Goal: Transaction & Acquisition: Download file/media

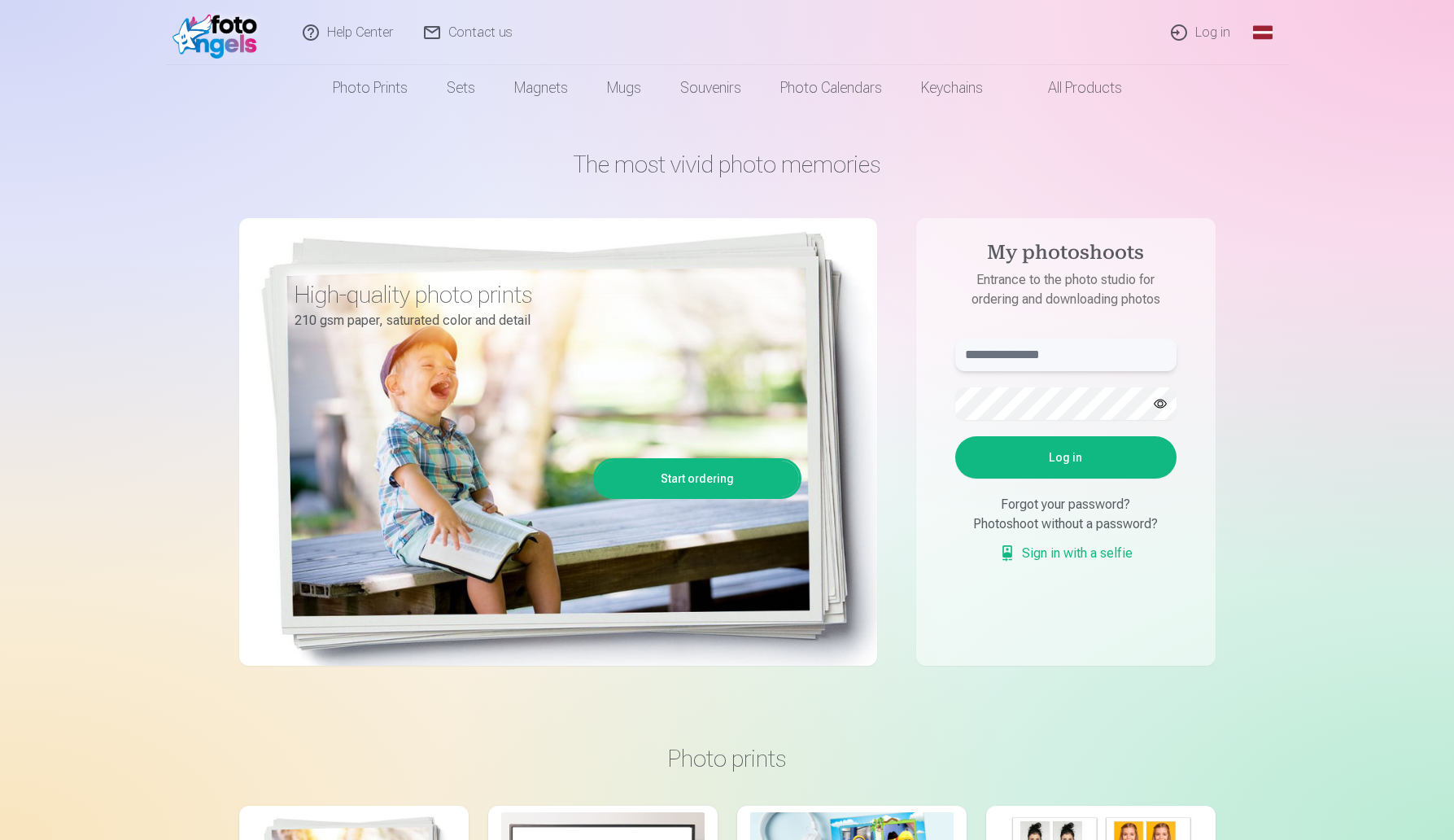
click at [978, 345] on input "text" at bounding box center [1066, 355] width 222 height 32
type input "**********"
click at [1123, 454] on button "Log in" at bounding box center [1066, 458] width 222 height 42
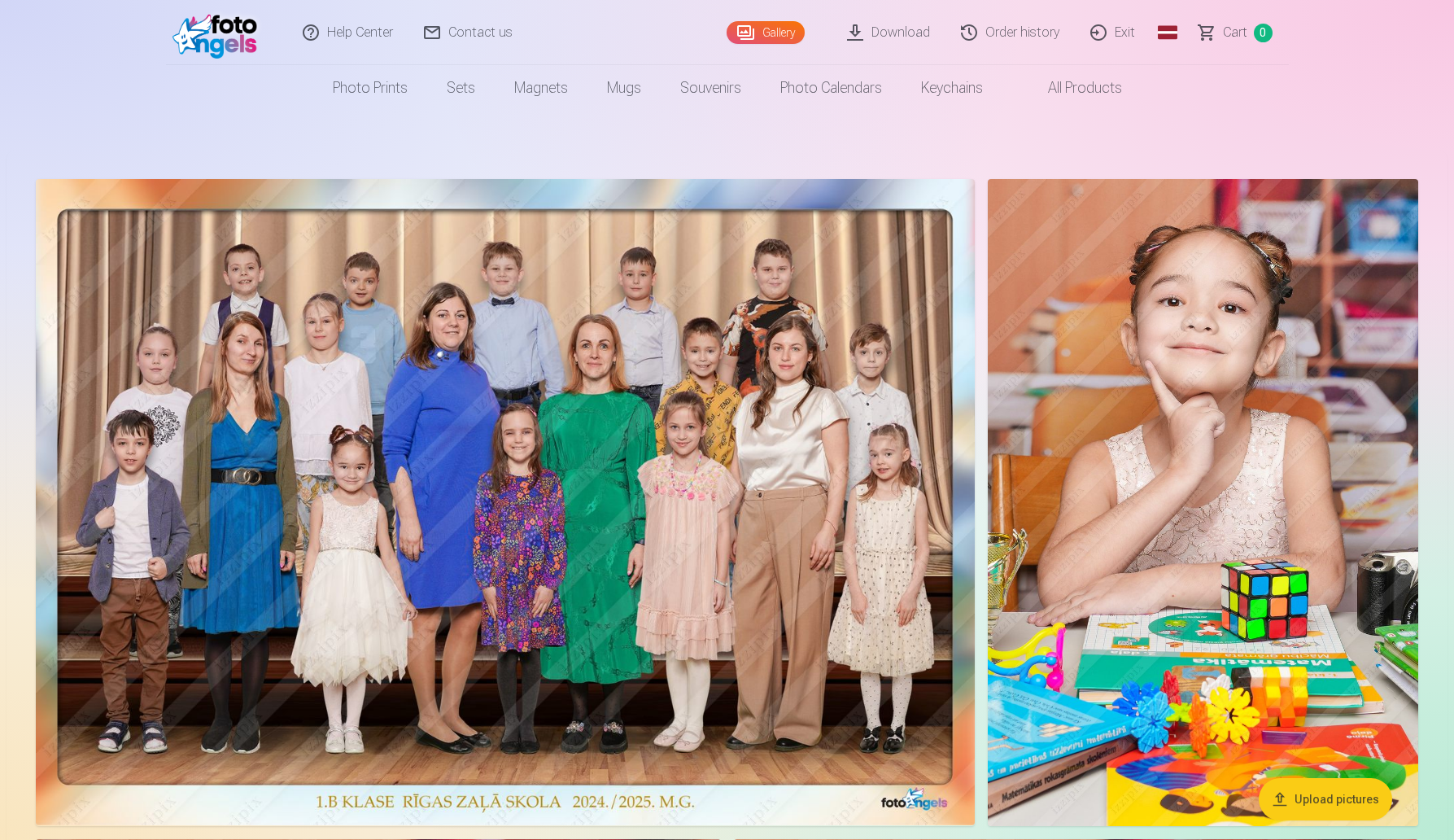
click at [913, 29] on font "Download" at bounding box center [900, 32] width 59 height 15
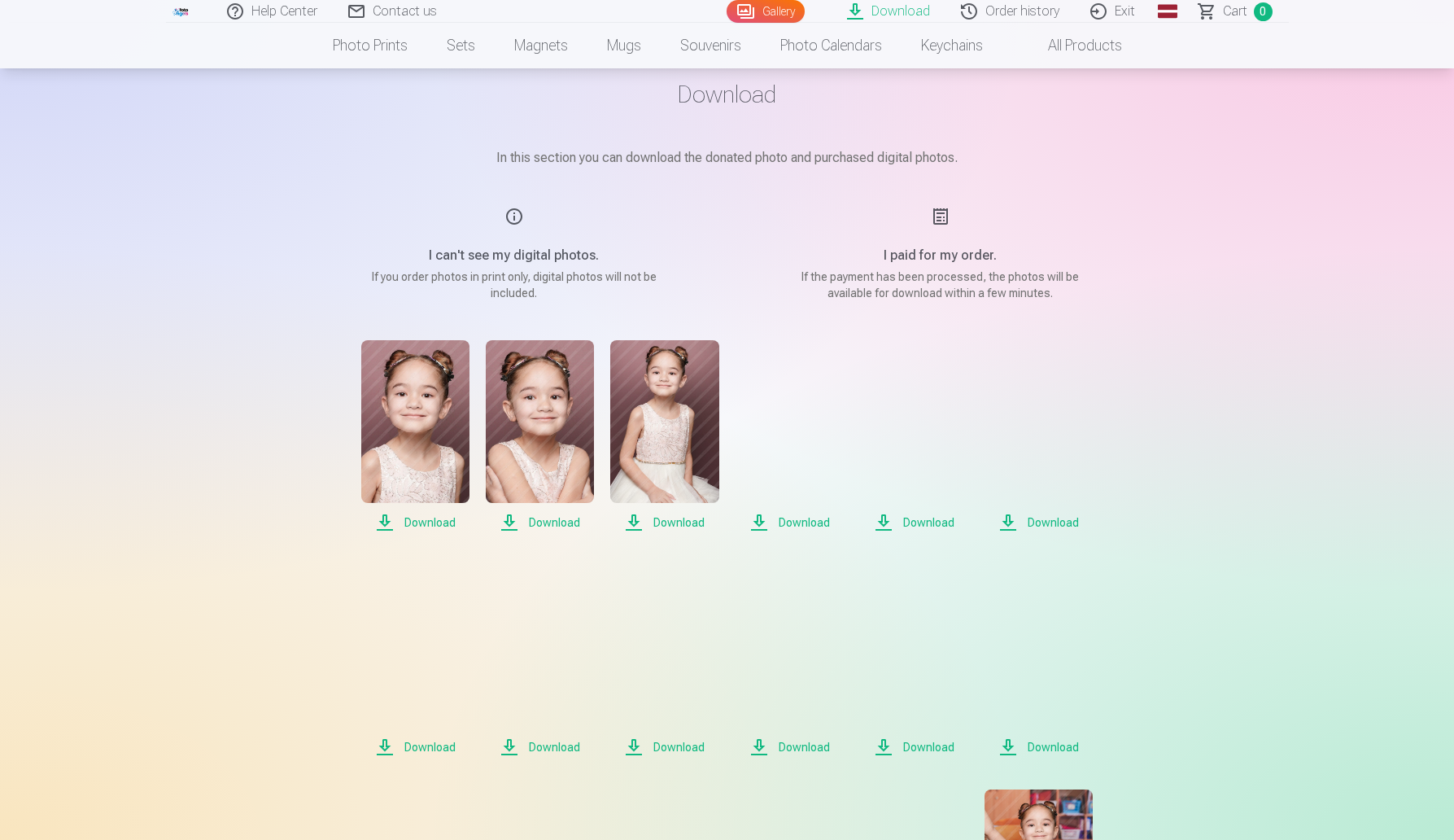
scroll to position [76, 0]
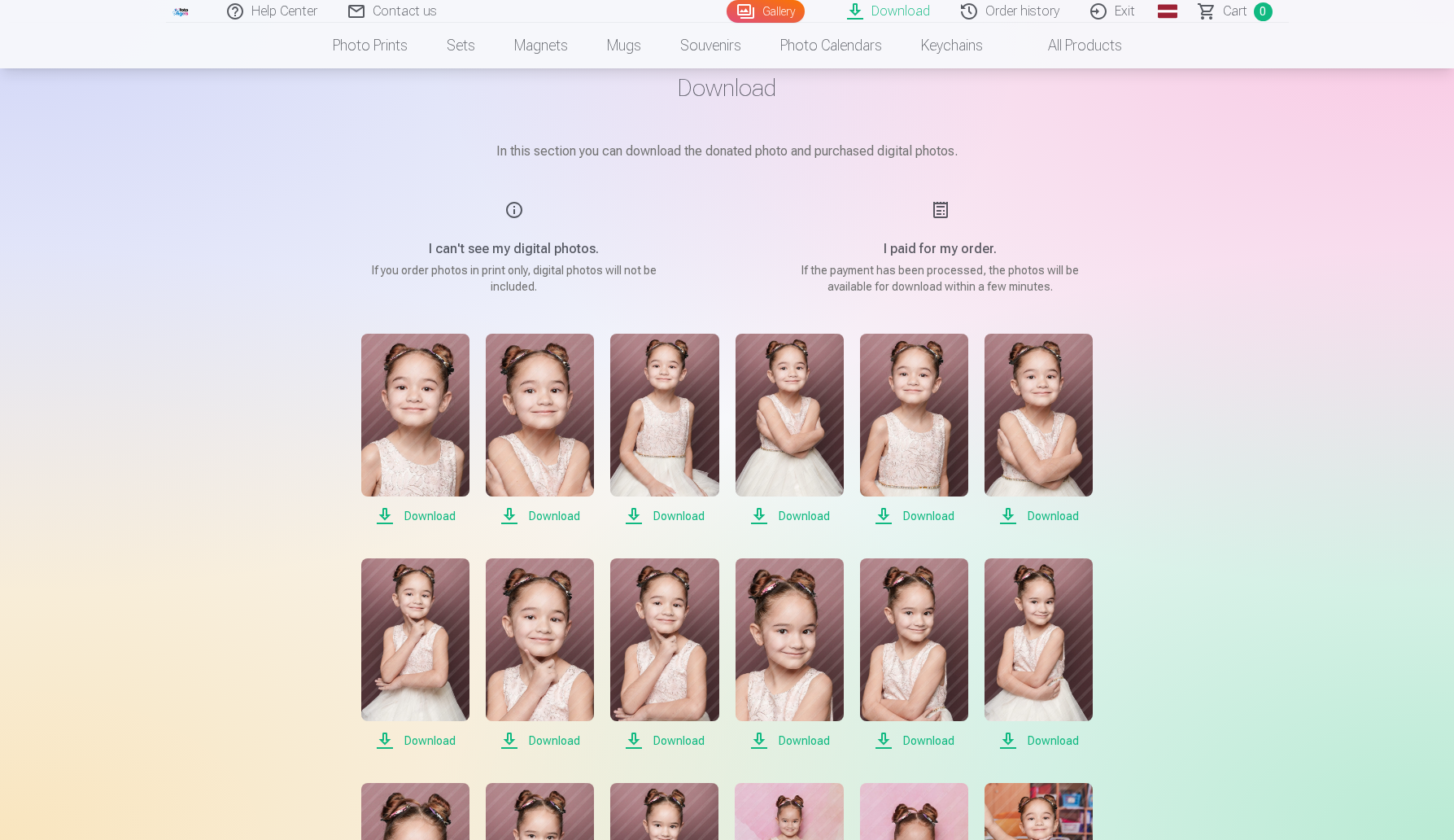
click at [421, 514] on font "Download" at bounding box center [430, 516] width 51 height 13
click at [531, 510] on font "Download" at bounding box center [555, 516] width 51 height 13
click at [671, 510] on font "Download" at bounding box center [679, 516] width 51 height 13
click at [778, 516] on span "Download" at bounding box center [789, 516] width 108 height 20
click at [896, 516] on span "Download" at bounding box center [914, 516] width 108 height 20
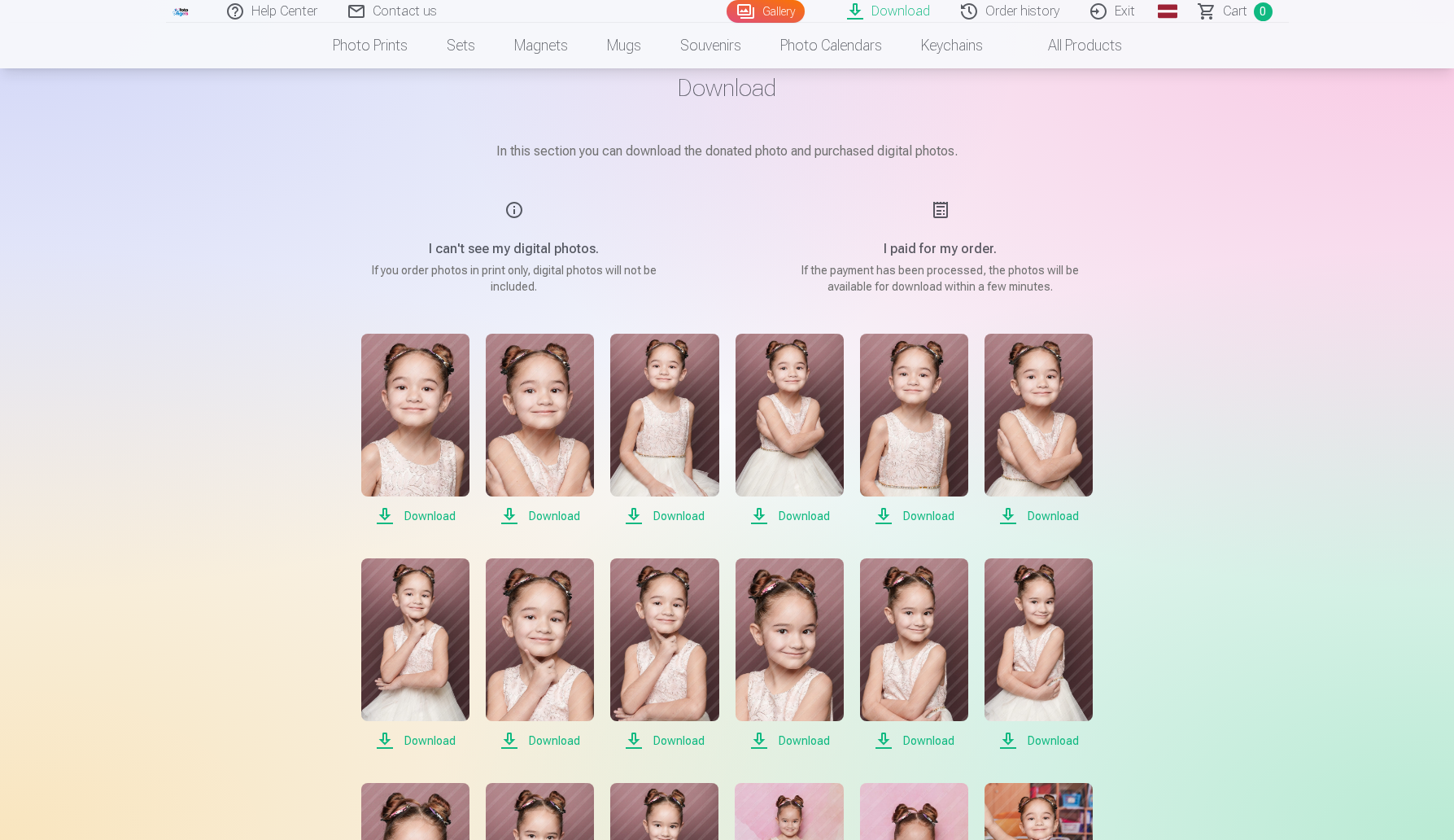
click at [1020, 515] on span "Download" at bounding box center [1039, 516] width 108 height 20
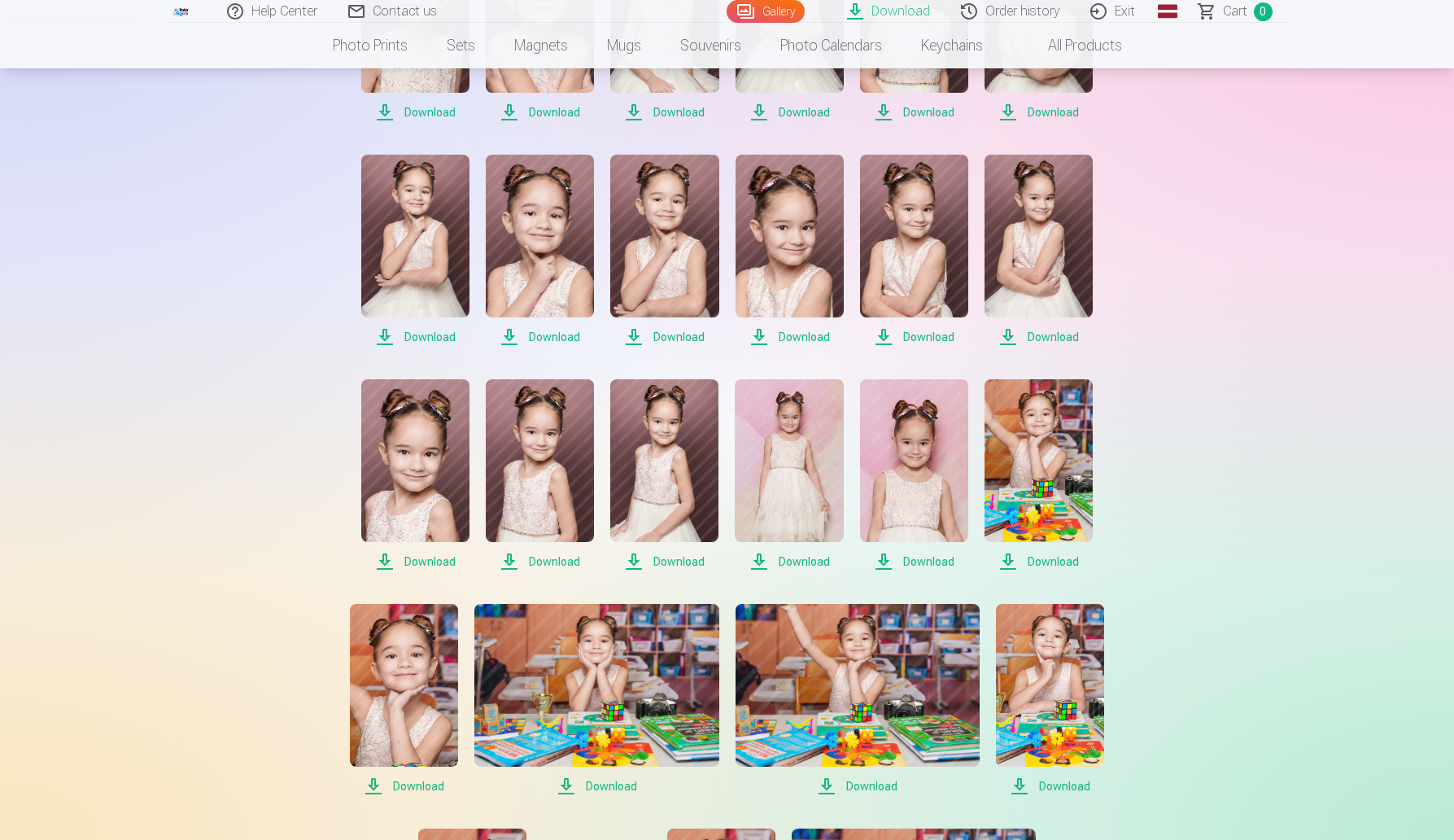
scroll to position [487, 0]
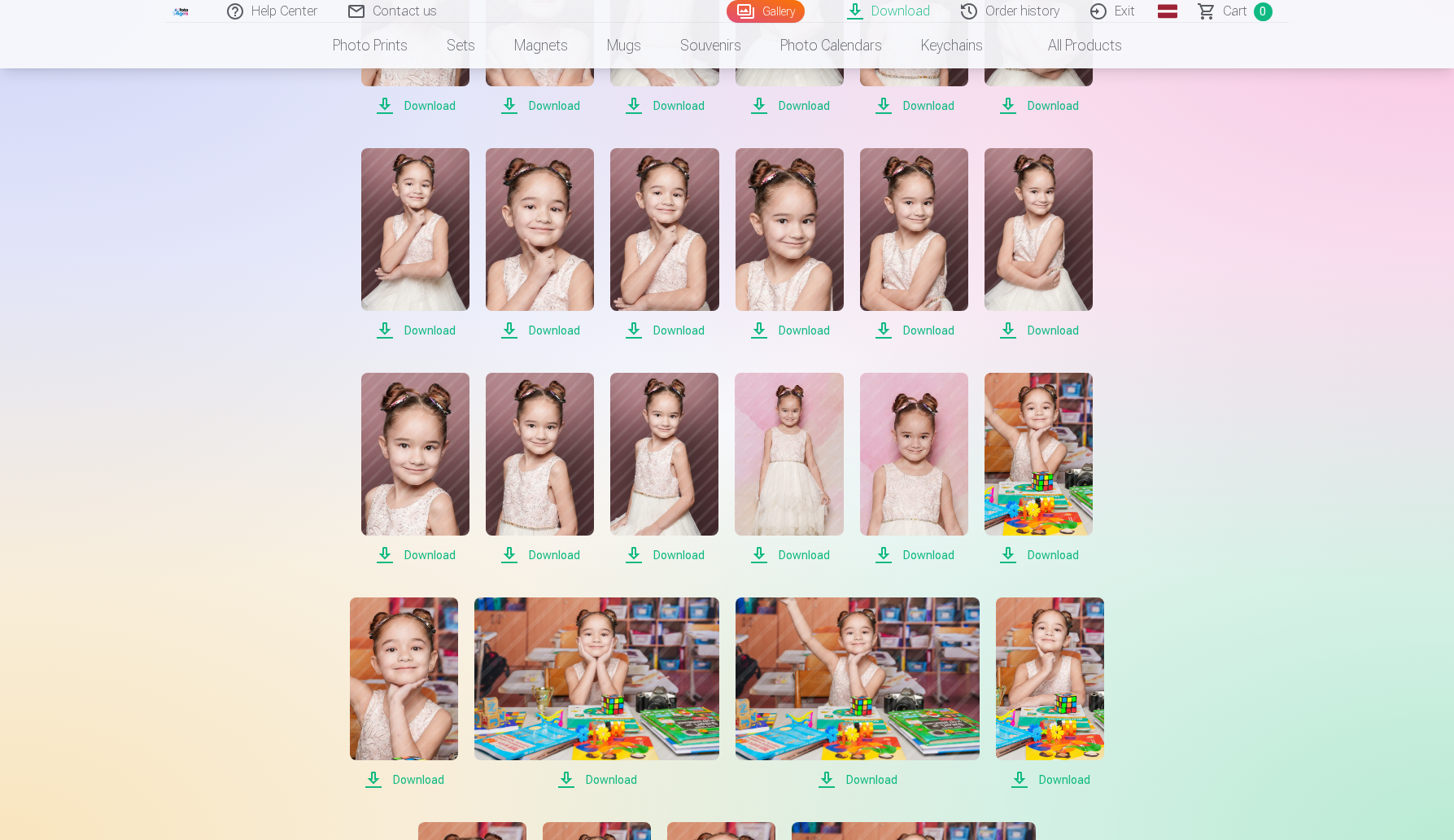
click at [420, 329] on font "Download" at bounding box center [430, 330] width 51 height 13
click at [538, 330] on font "Download" at bounding box center [555, 330] width 51 height 13
click at [681, 325] on font "Download" at bounding box center [679, 330] width 51 height 13
click at [803, 328] on font "Download" at bounding box center [804, 330] width 51 height 13
click at [911, 325] on font "Download" at bounding box center [929, 330] width 51 height 13
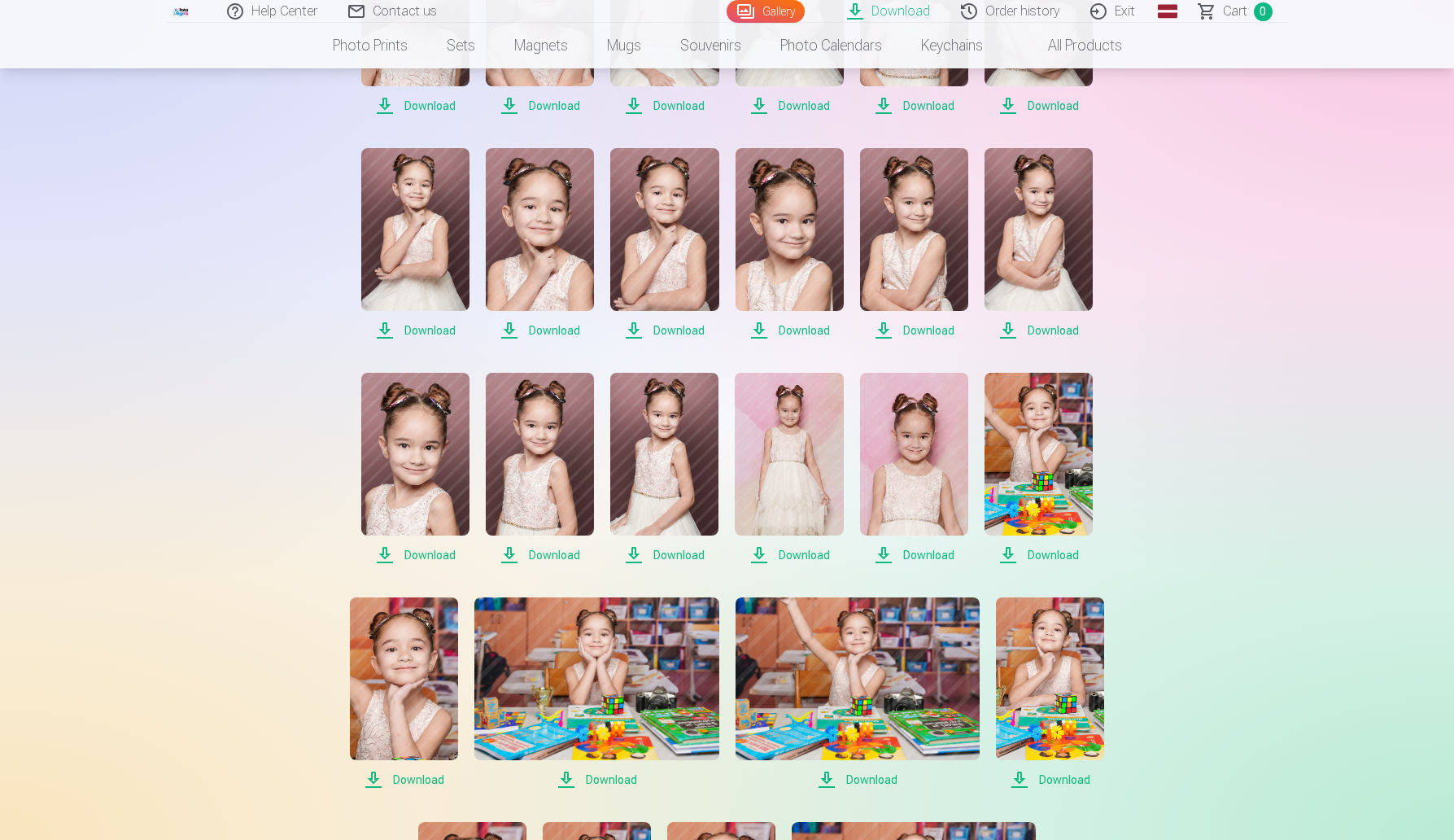
click at [1043, 324] on font "Download" at bounding box center [1053, 330] width 51 height 13
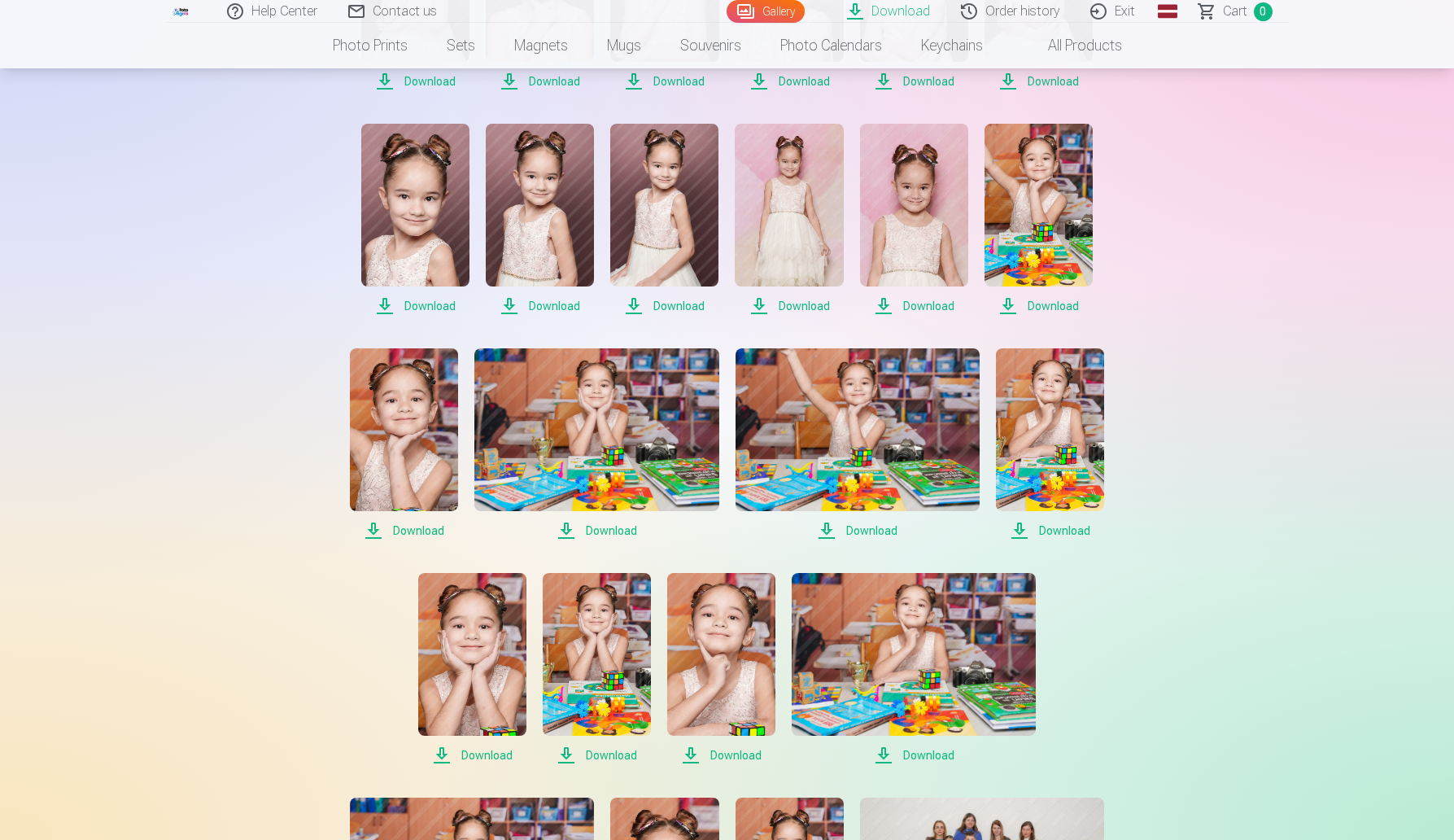
scroll to position [737, 0]
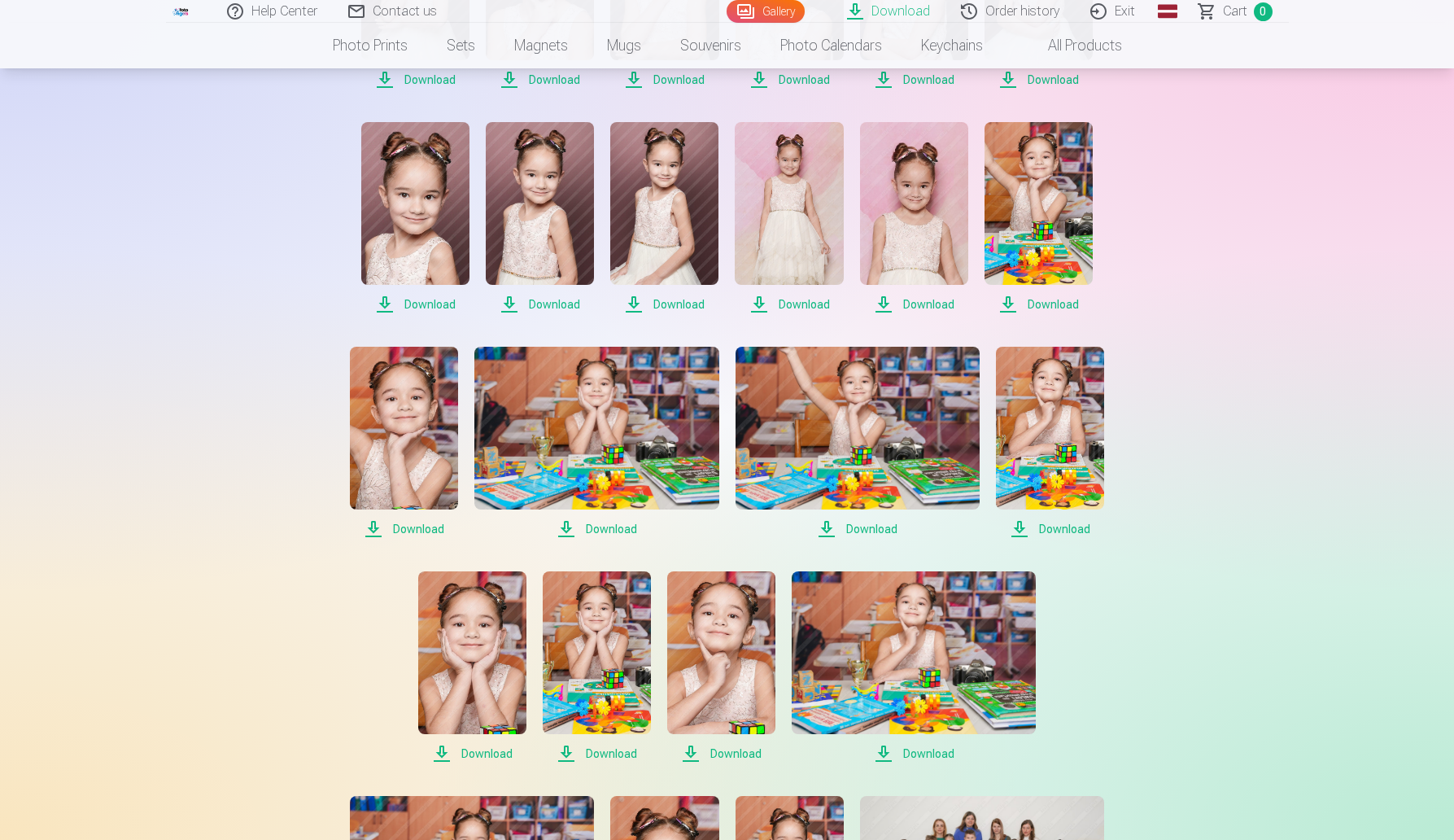
click at [439, 298] on font "Download" at bounding box center [430, 304] width 51 height 13
click at [541, 303] on font "Download" at bounding box center [555, 304] width 51 height 13
click at [665, 300] on font "Download" at bounding box center [679, 304] width 51 height 13
click at [785, 302] on font "Download" at bounding box center [804, 304] width 51 height 13
click at [921, 302] on font "Download" at bounding box center [929, 304] width 51 height 13
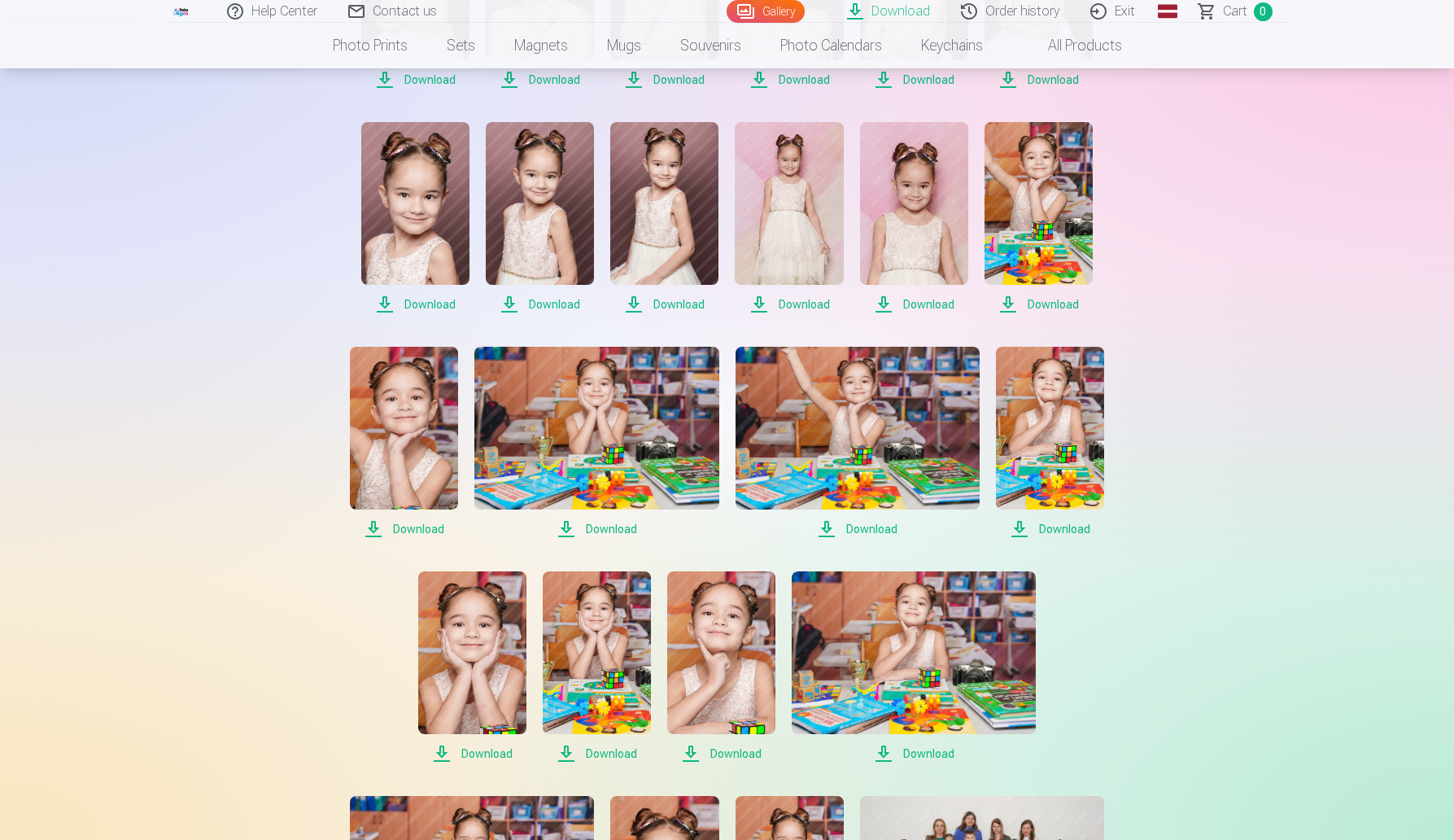
click at [1029, 302] on font "Download" at bounding box center [1053, 304] width 51 height 13
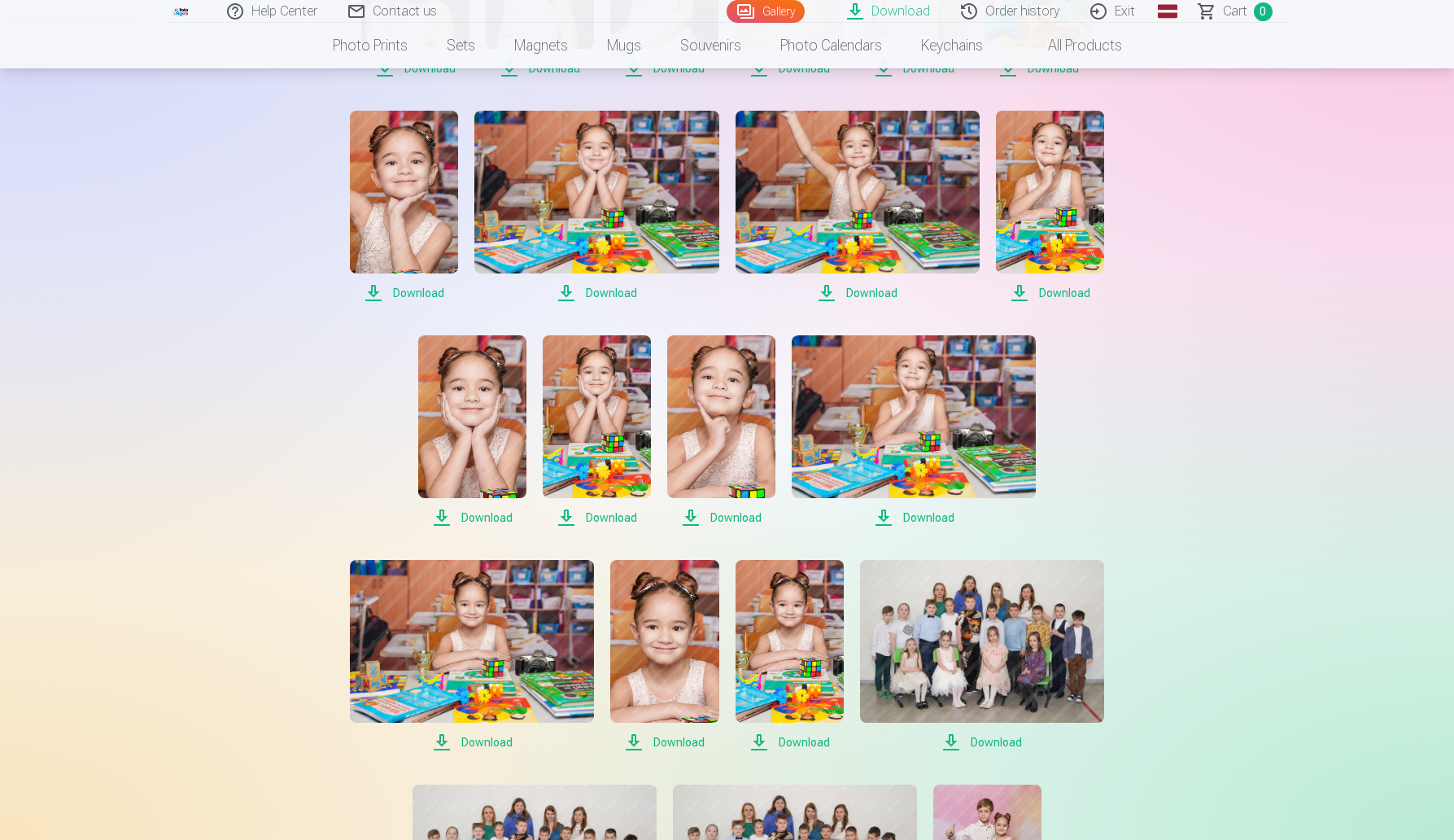
scroll to position [976, 0]
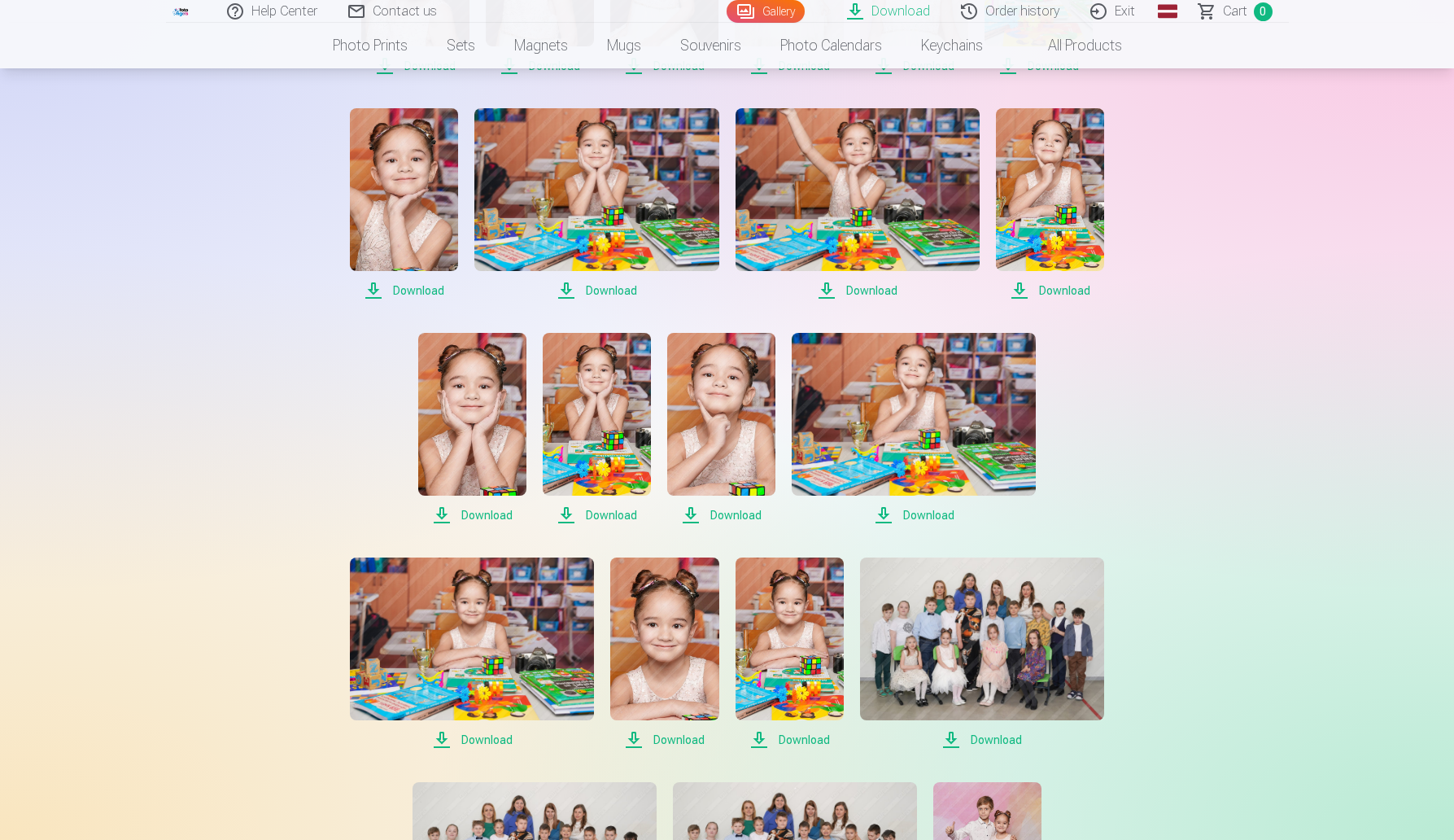
click at [408, 288] on font "Download" at bounding box center [419, 290] width 51 height 13
click at [610, 286] on font "Download" at bounding box center [611, 290] width 51 height 13
click at [871, 291] on font "Download" at bounding box center [872, 290] width 51 height 13
click at [1049, 291] on font "Download" at bounding box center [1065, 290] width 51 height 13
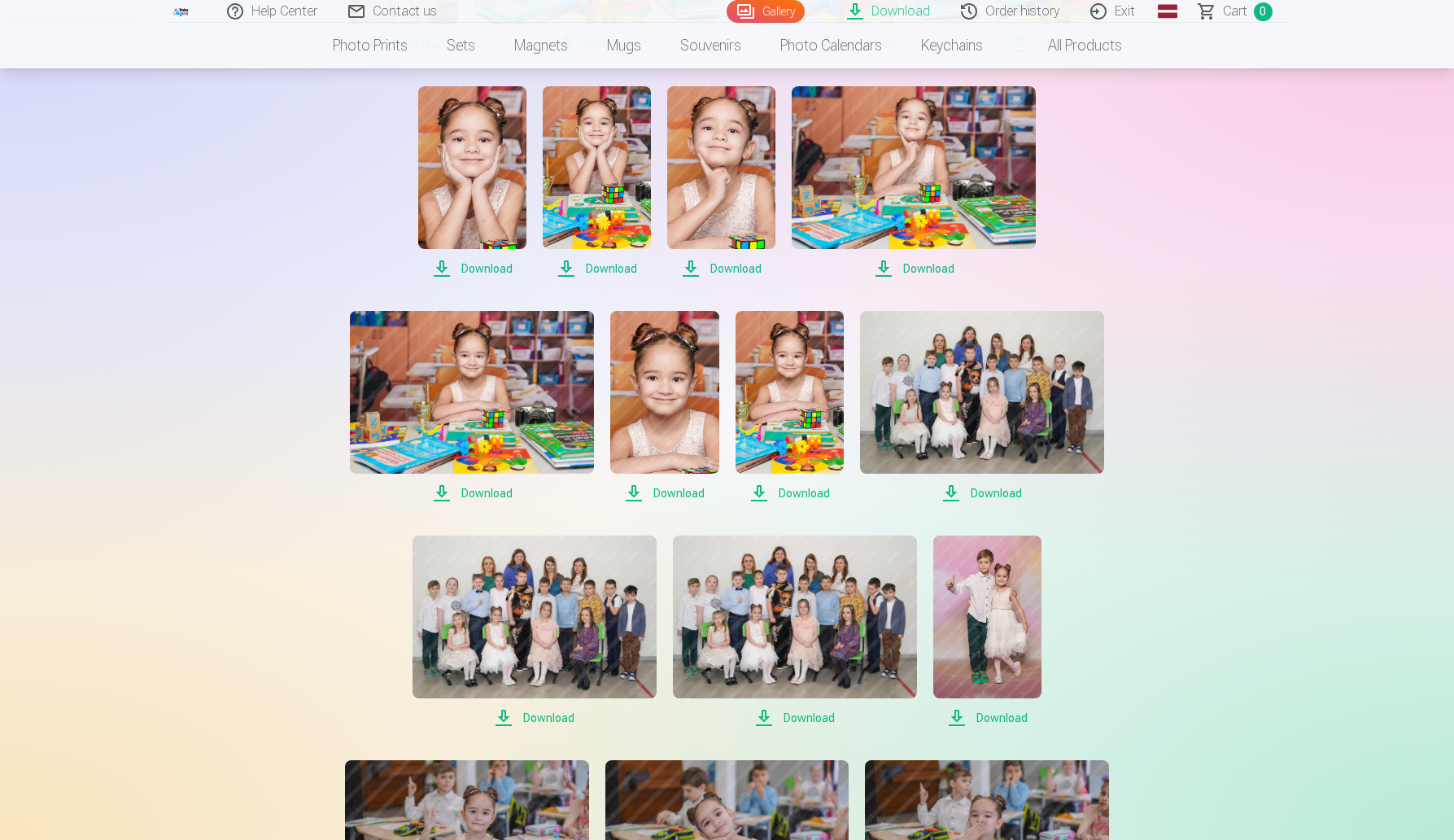
scroll to position [1225, 0]
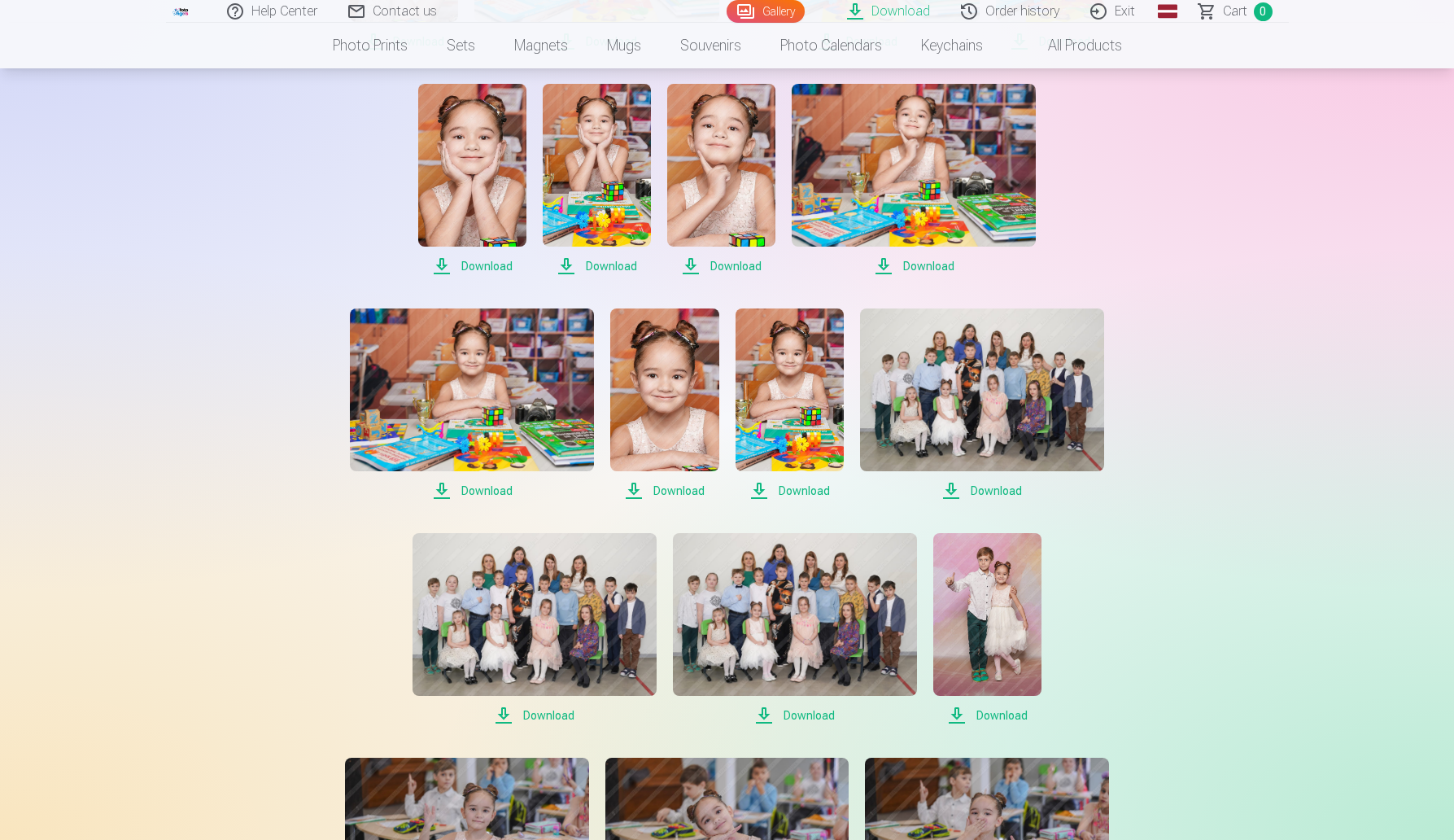
click at [461, 264] on font "Download" at bounding box center [487, 266] width 51 height 13
click at [595, 263] on font "Download" at bounding box center [611, 266] width 51 height 13
click at [716, 263] on font "Download" at bounding box center [736, 266] width 51 height 13
click at [917, 261] on font "Download" at bounding box center [929, 266] width 51 height 13
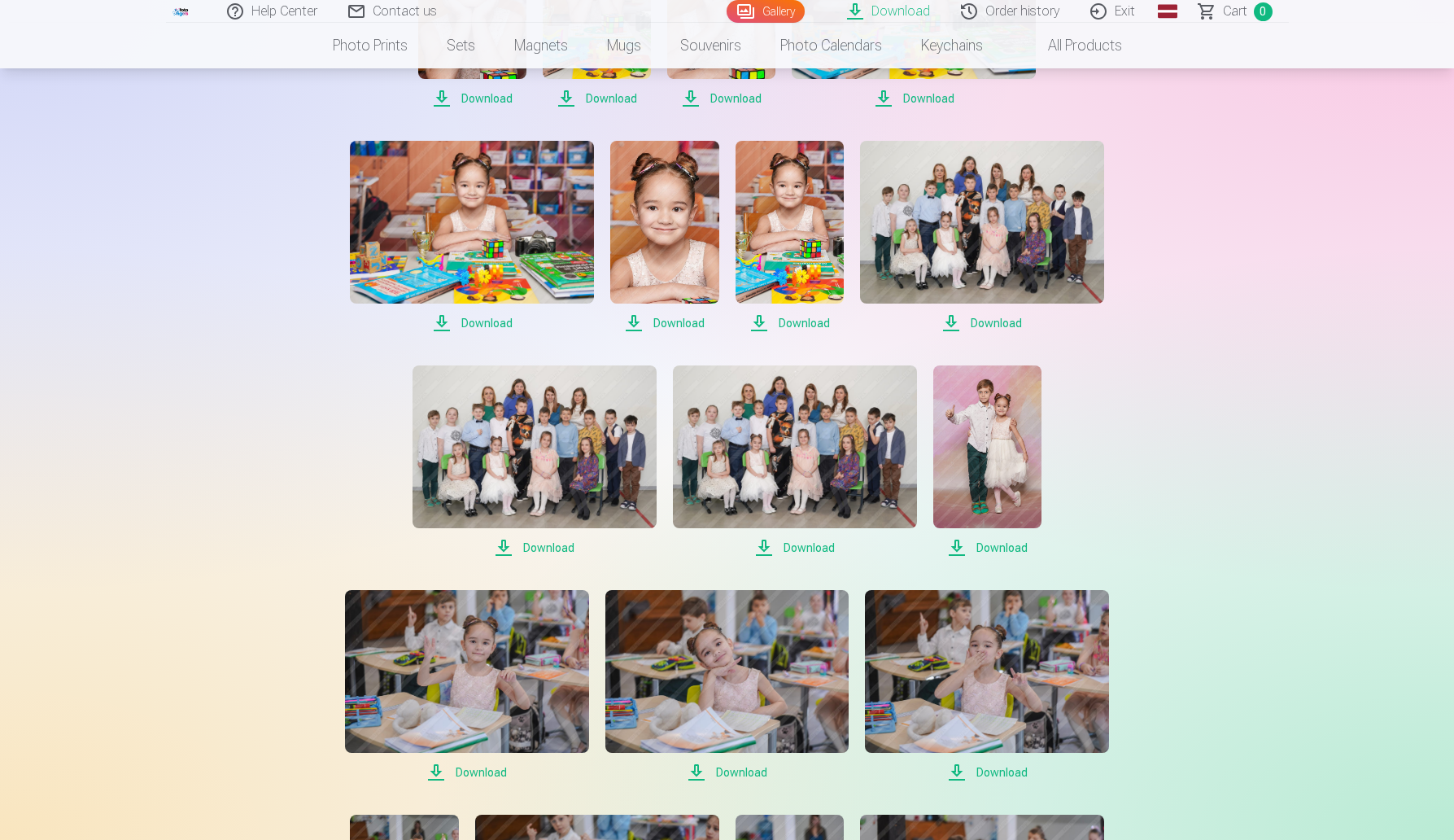
scroll to position [1406, 0]
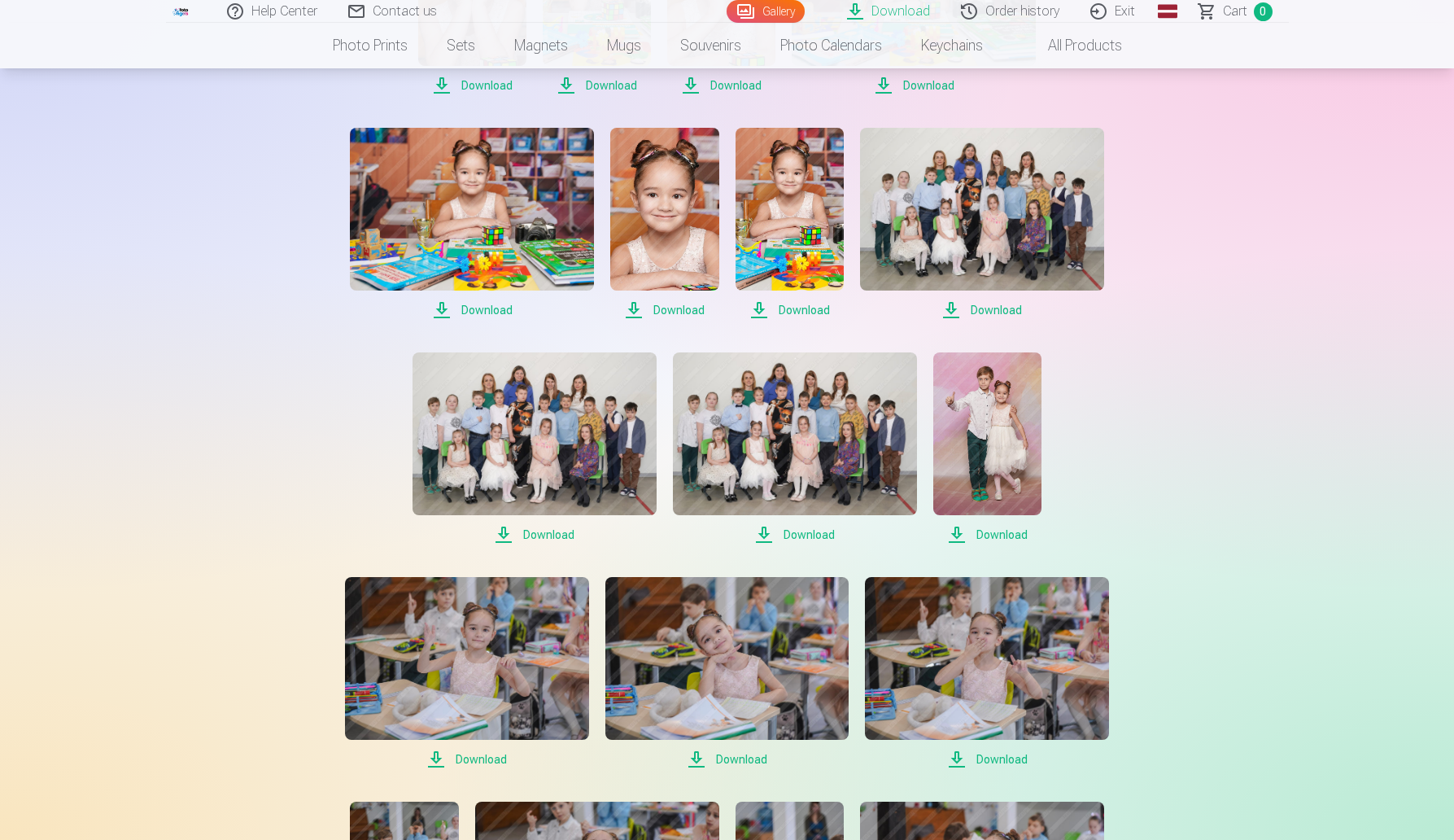
click at [488, 307] on font "Download" at bounding box center [487, 309] width 51 height 13
click at [667, 310] on font "Download" at bounding box center [679, 309] width 51 height 13
click at [790, 305] on font "Download" at bounding box center [804, 309] width 51 height 13
click at [981, 307] on font "Download" at bounding box center [996, 309] width 51 height 13
click at [558, 535] on font "Download" at bounding box center [549, 534] width 51 height 13
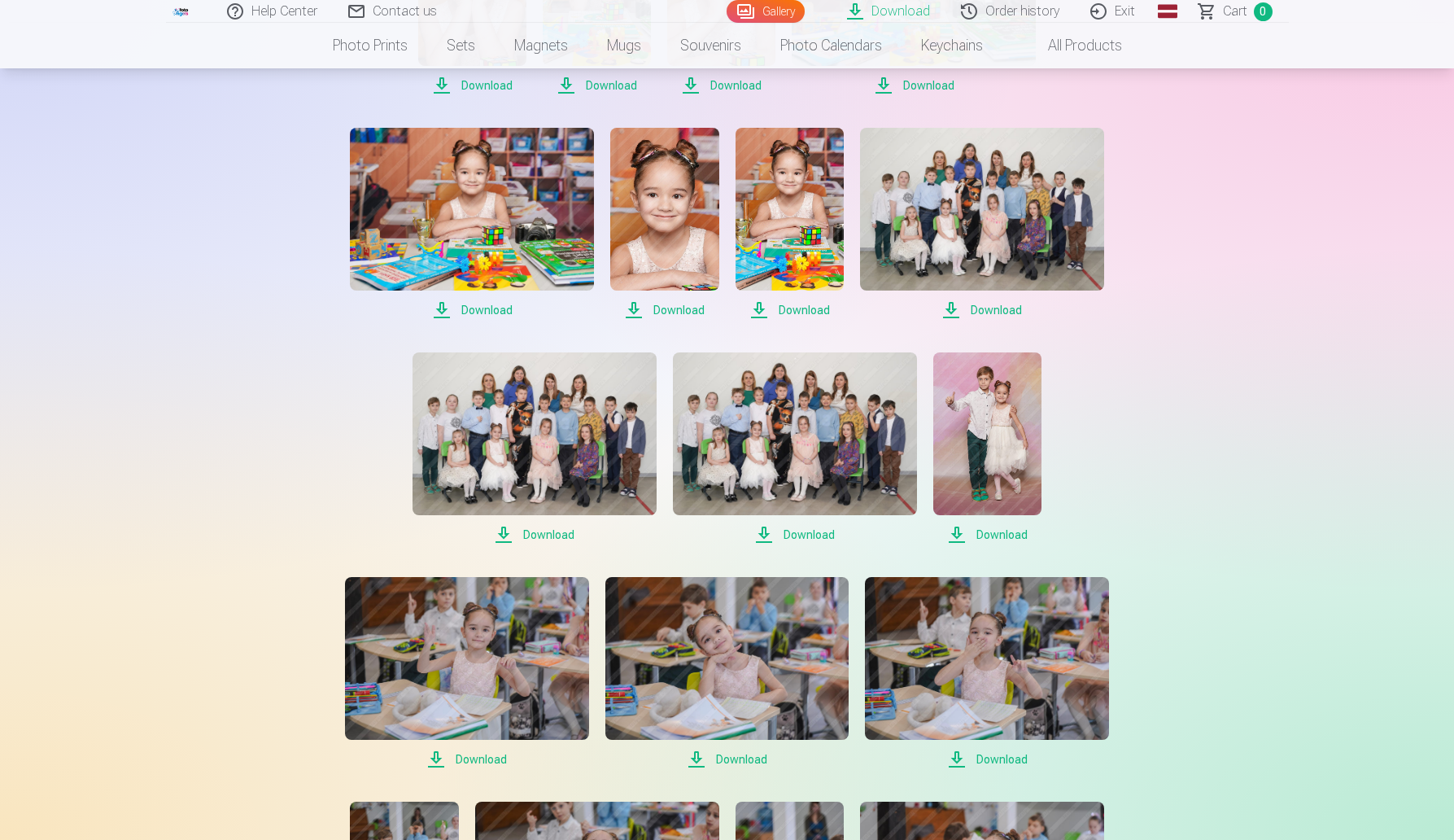
click at [796, 534] on font "Download" at bounding box center [809, 534] width 51 height 13
click at [985, 525] on span "Download" at bounding box center [987, 534] width 108 height 20
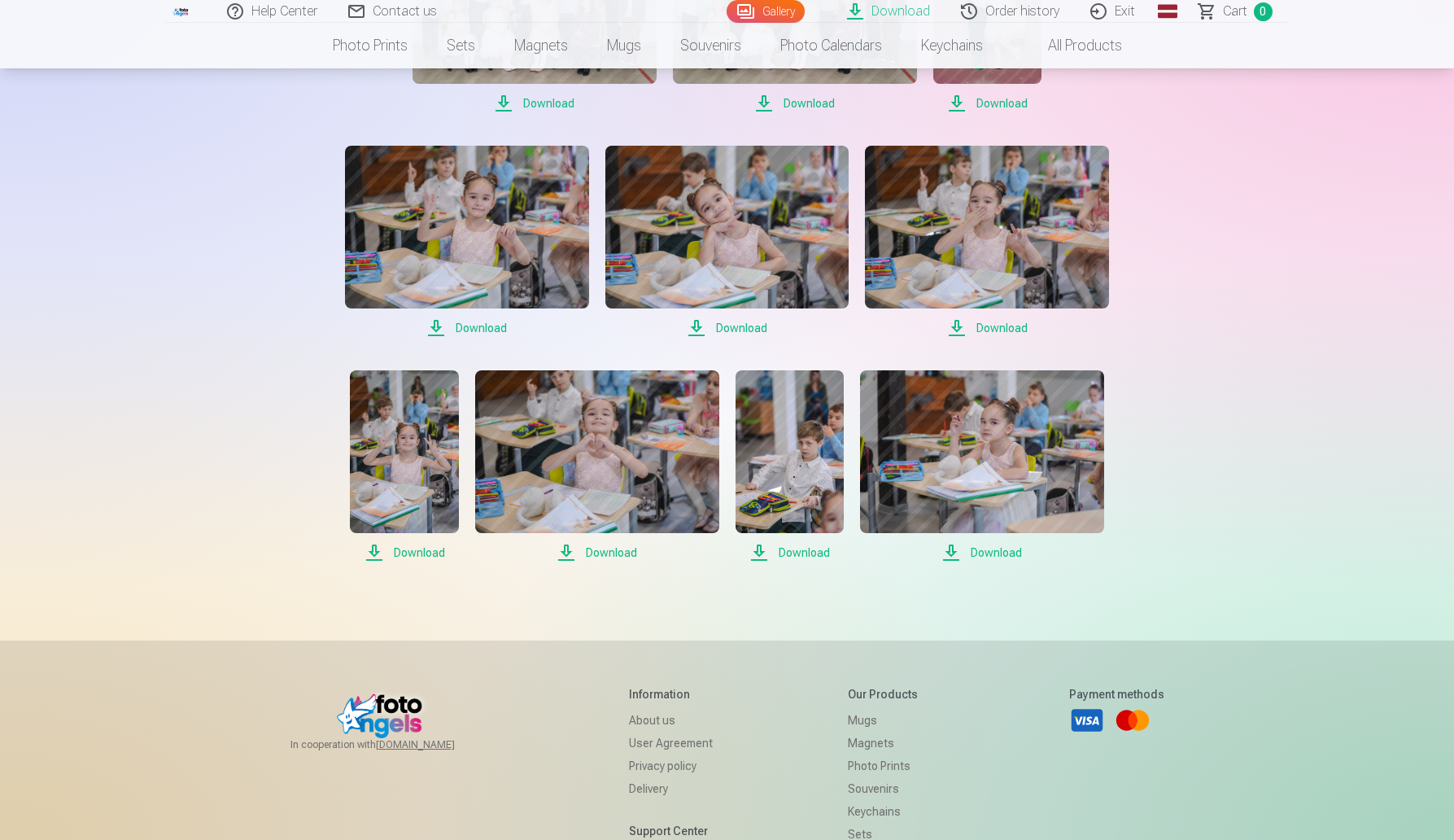
scroll to position [1841, 0]
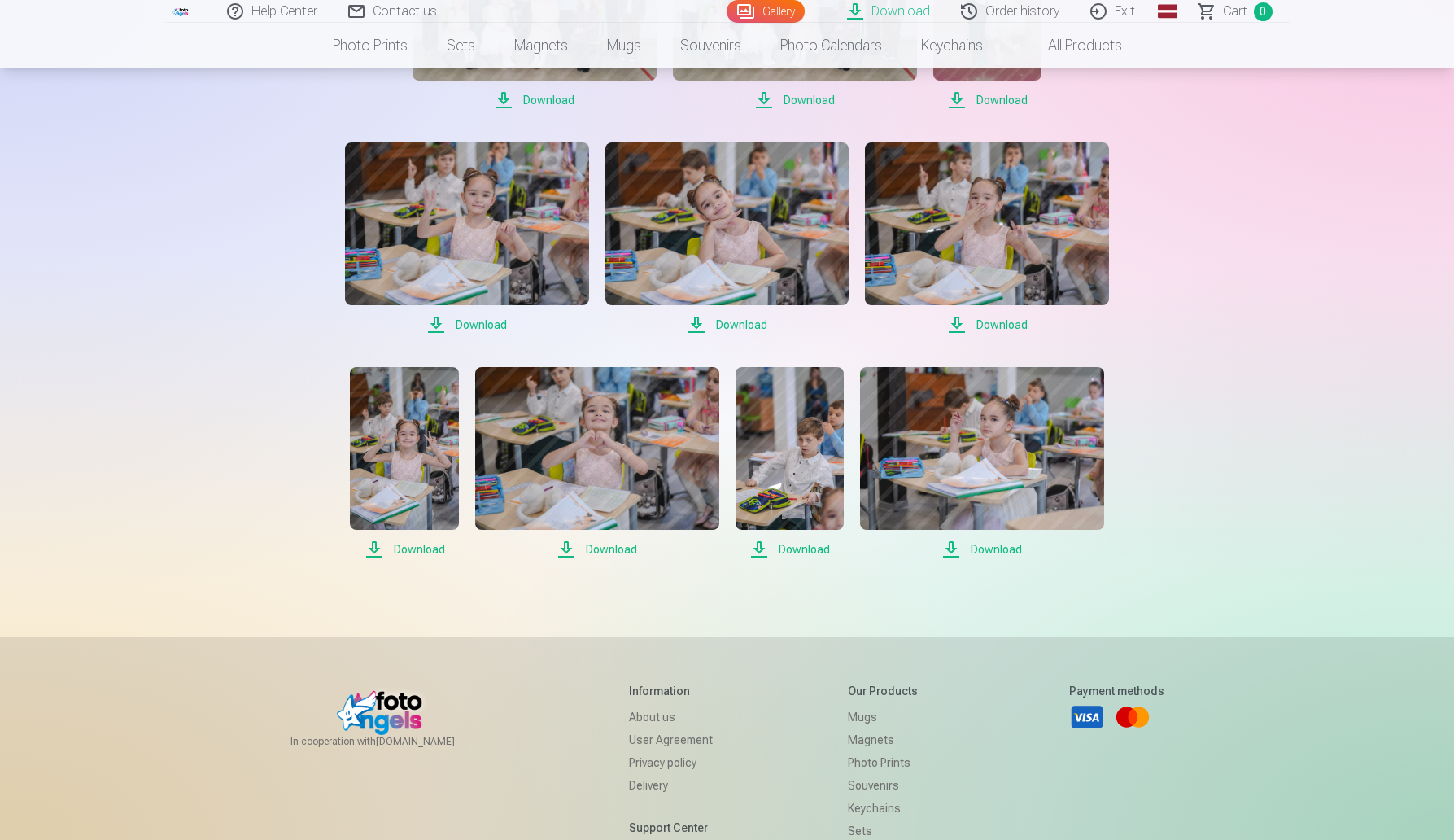
click at [465, 324] on font "Download" at bounding box center [482, 324] width 51 height 13
click at [735, 324] on font "Download" at bounding box center [741, 324] width 51 height 13
click at [986, 320] on font "Download" at bounding box center [1002, 324] width 51 height 13
click at [403, 544] on font "Download" at bounding box center [420, 549] width 51 height 13
click at [610, 544] on font "Download" at bounding box center [611, 549] width 51 height 13
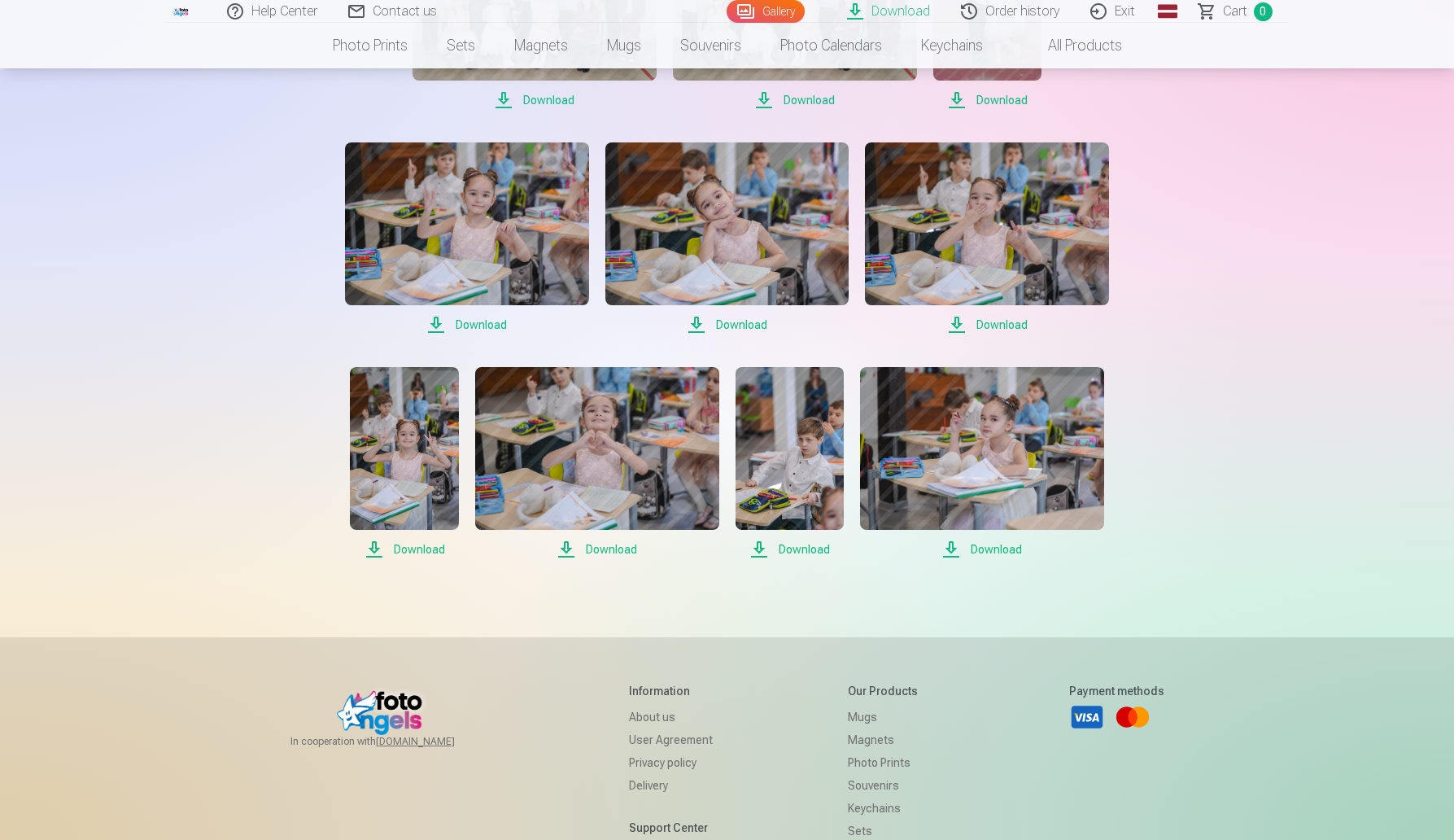
click at [804, 549] on font "Download" at bounding box center [804, 549] width 51 height 13
click at [998, 546] on font "Download" at bounding box center [996, 549] width 51 height 13
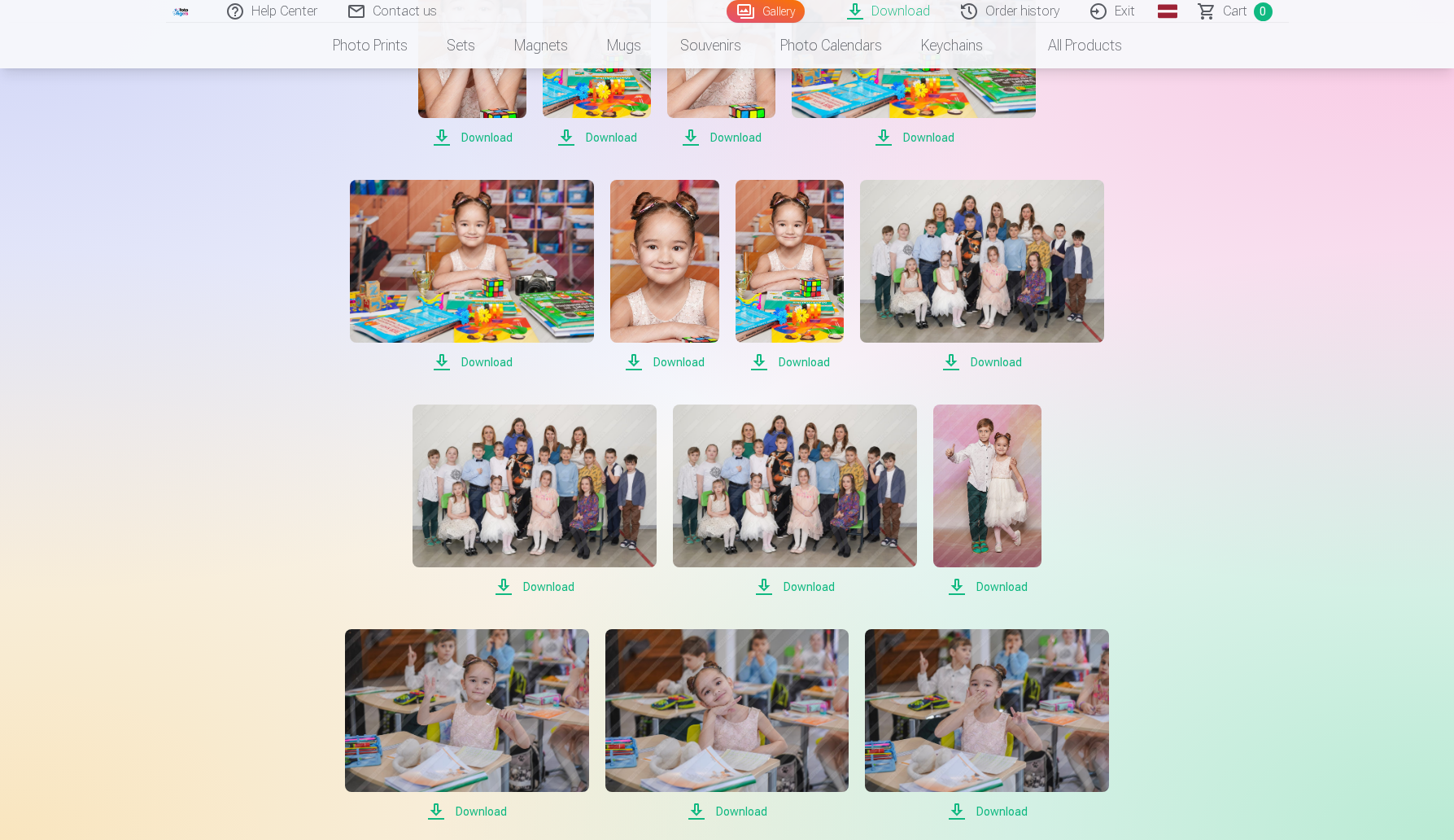
scroll to position [1283, 0]
